Goal: Task Accomplishment & Management: Manage account settings

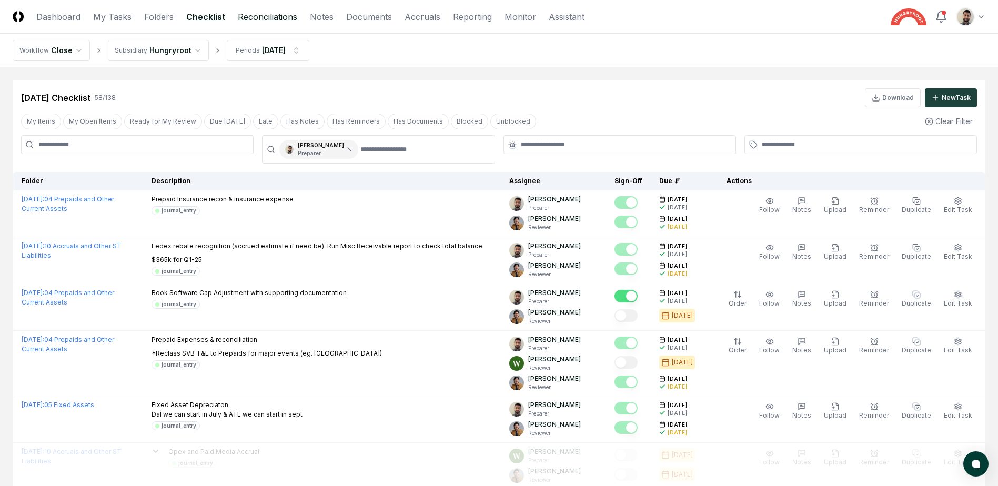
click at [274, 17] on link "Reconciliations" at bounding box center [267, 17] width 59 height 13
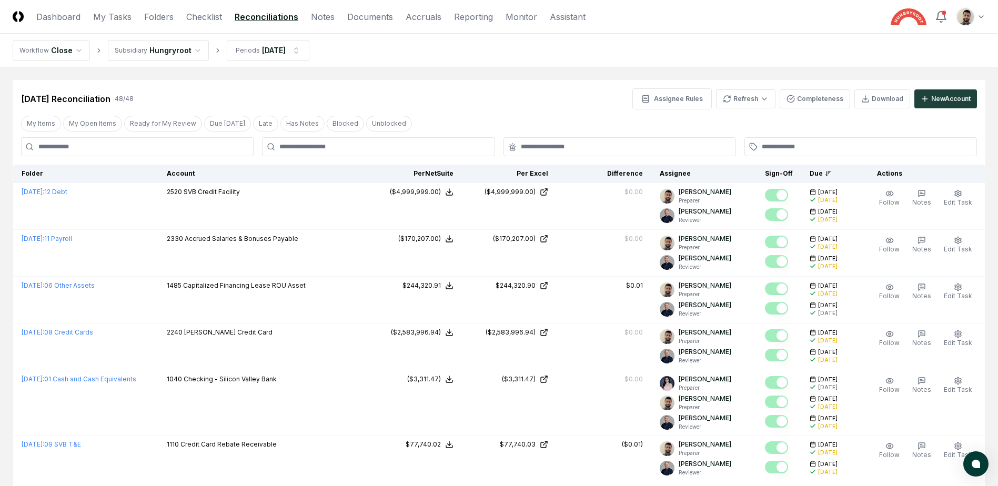
click at [333, 142] on div at bounding box center [378, 146] width 233 height 19
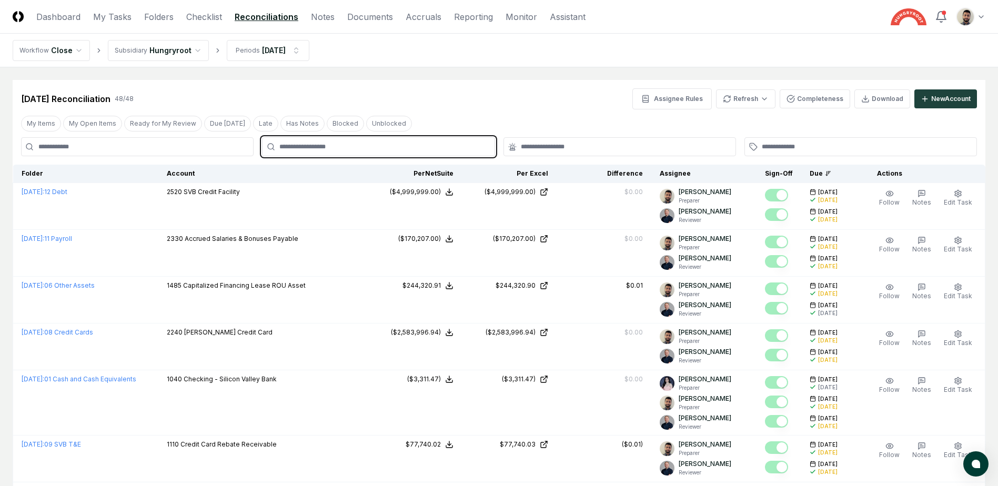
click at [333, 146] on input "text" at bounding box center [383, 146] width 208 height 9
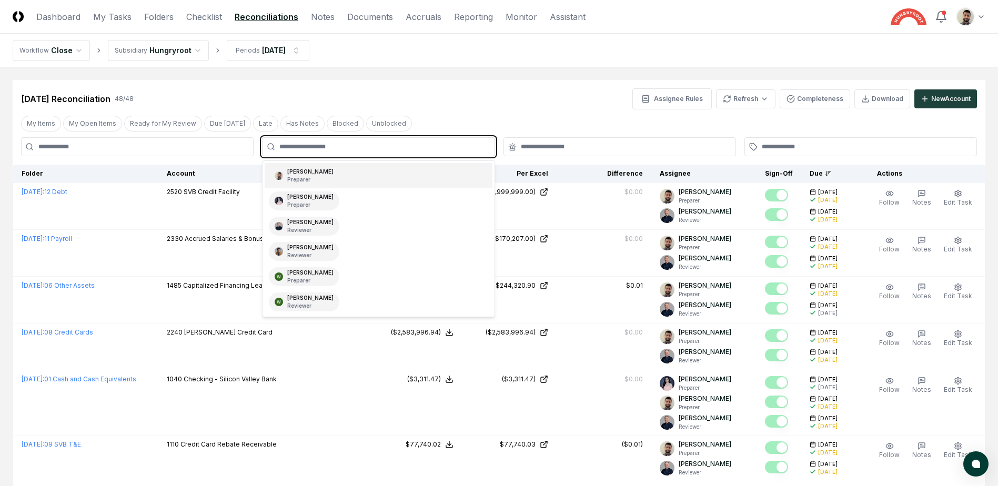
click at [326, 174] on div "[PERSON_NAME] Preparer" at bounding box center [378, 175] width 227 height 25
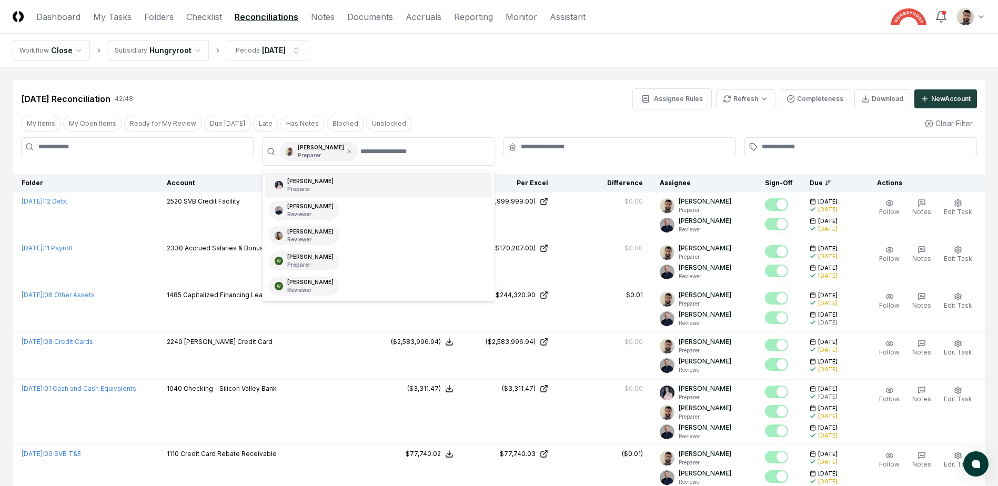
click at [589, 96] on div "[DATE] Reconciliation 42 / 48 Assignee Rules Refresh Completeness Download New …" at bounding box center [499, 98] width 956 height 21
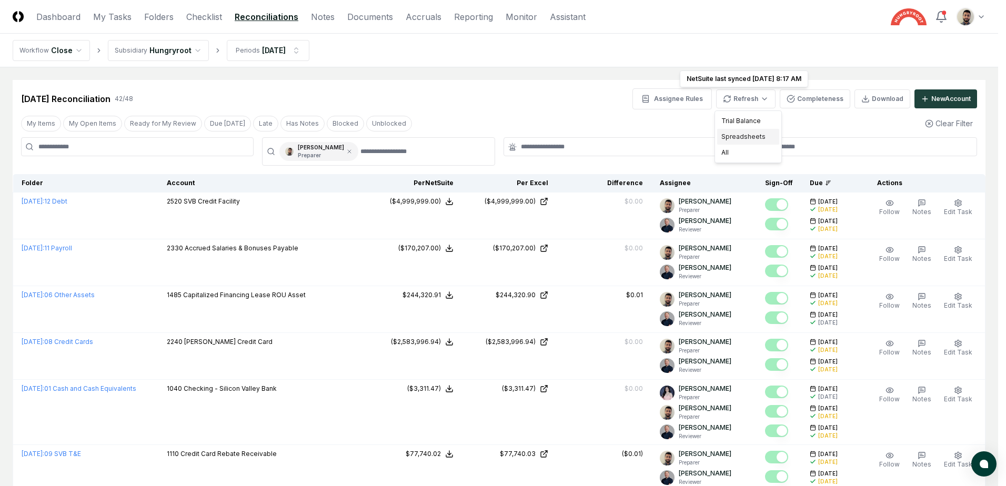
click at [745, 136] on div "Spreadsheets" at bounding box center [748, 137] width 62 height 16
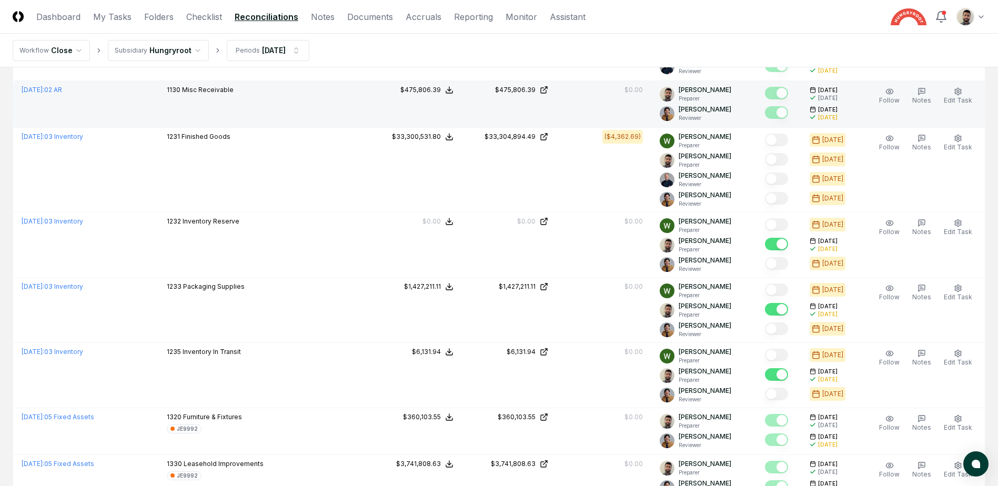
scroll to position [1091, 0]
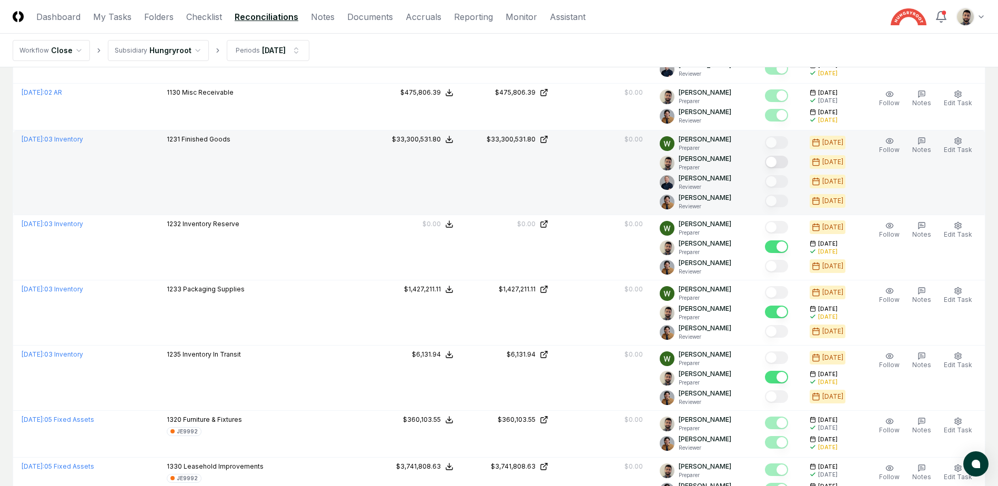
click at [788, 158] on button "Mark complete" at bounding box center [776, 162] width 23 height 13
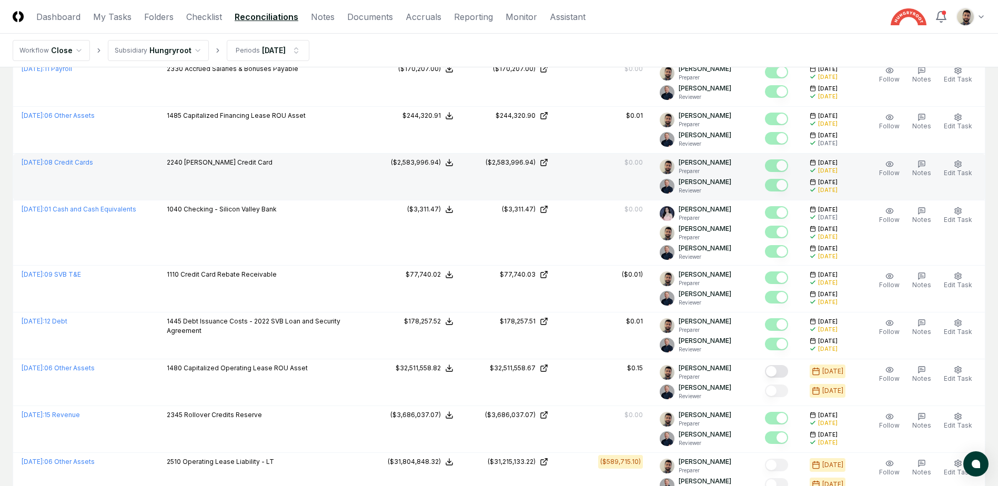
scroll to position [316, 0]
